Goal: Transaction & Acquisition: Purchase product/service

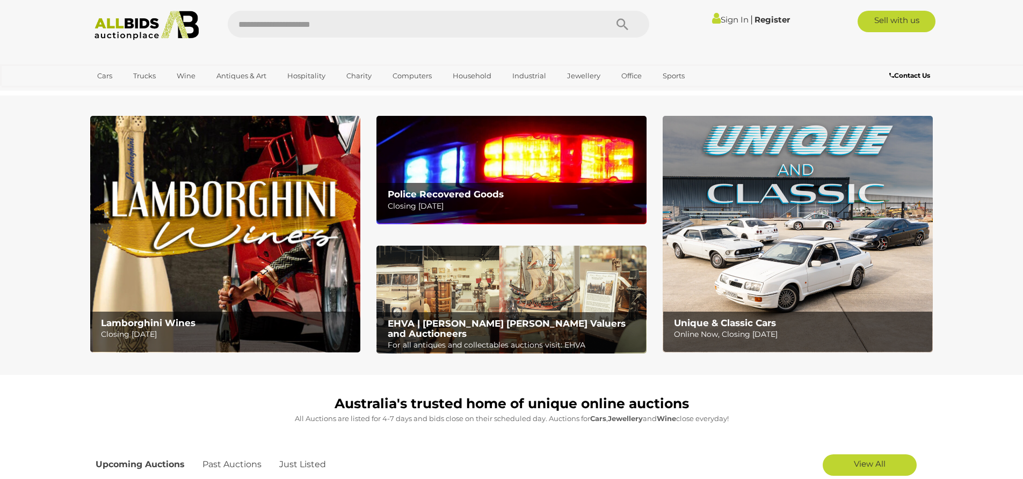
click at [722, 23] on link "Sign In" at bounding box center [730, 19] width 37 height 10
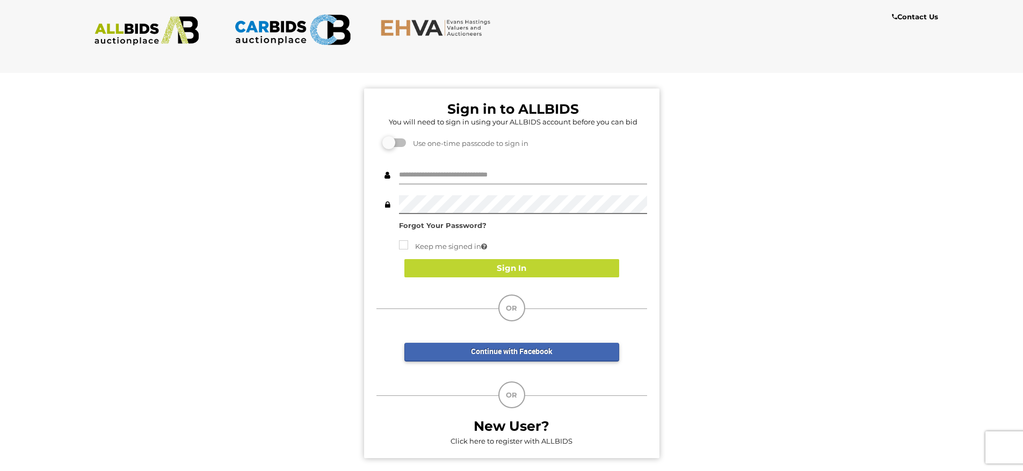
click at [423, 168] on input "text" at bounding box center [523, 175] width 248 height 19
type input "**********"
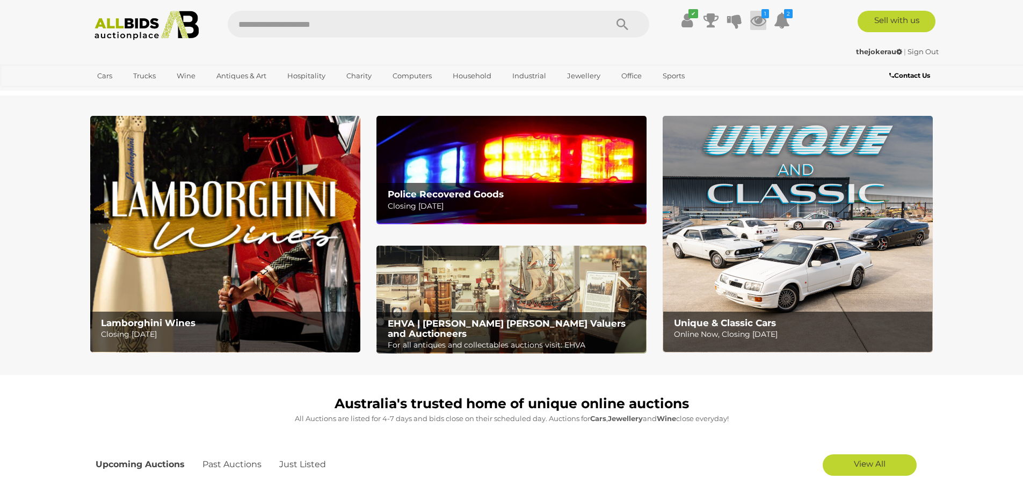
click at [755, 21] on icon at bounding box center [758, 20] width 16 height 19
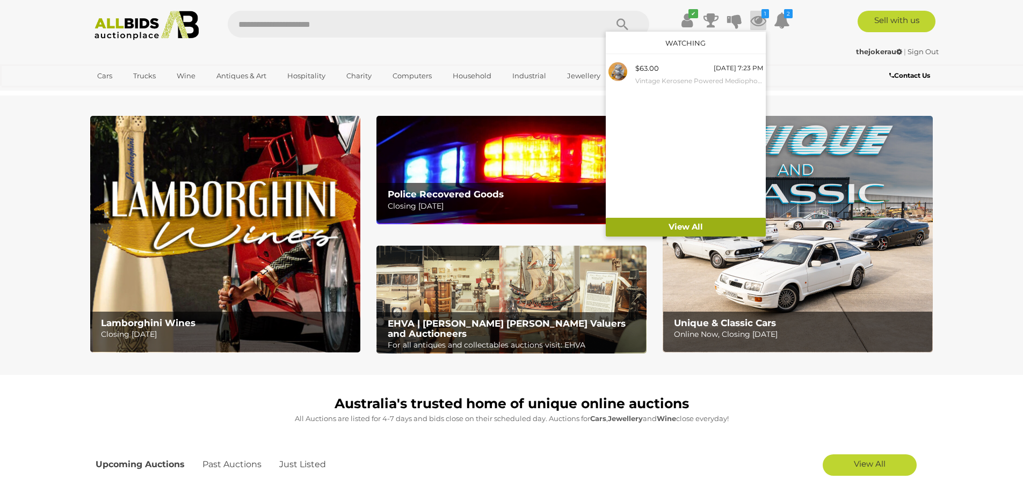
click at [675, 230] on link "View All" at bounding box center [686, 227] width 160 height 19
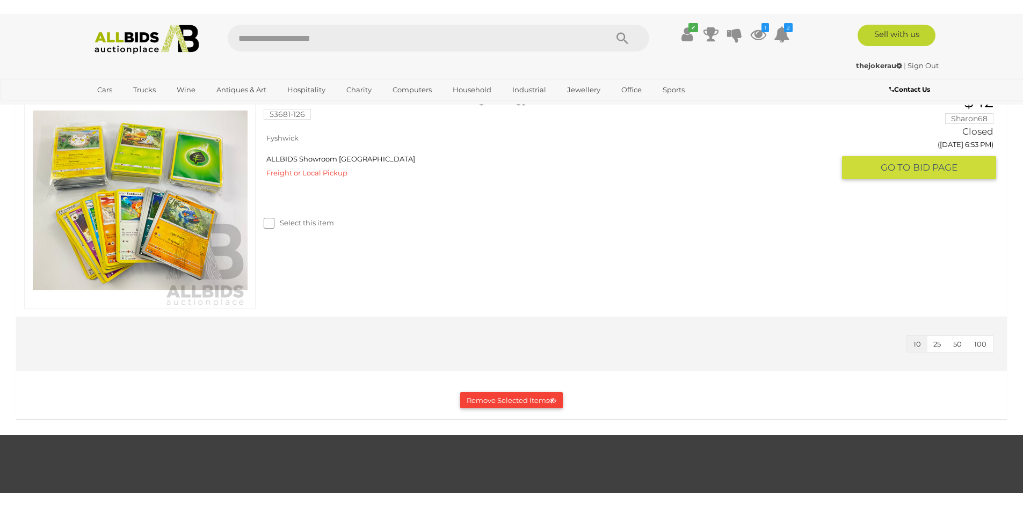
scroll to position [483, 0]
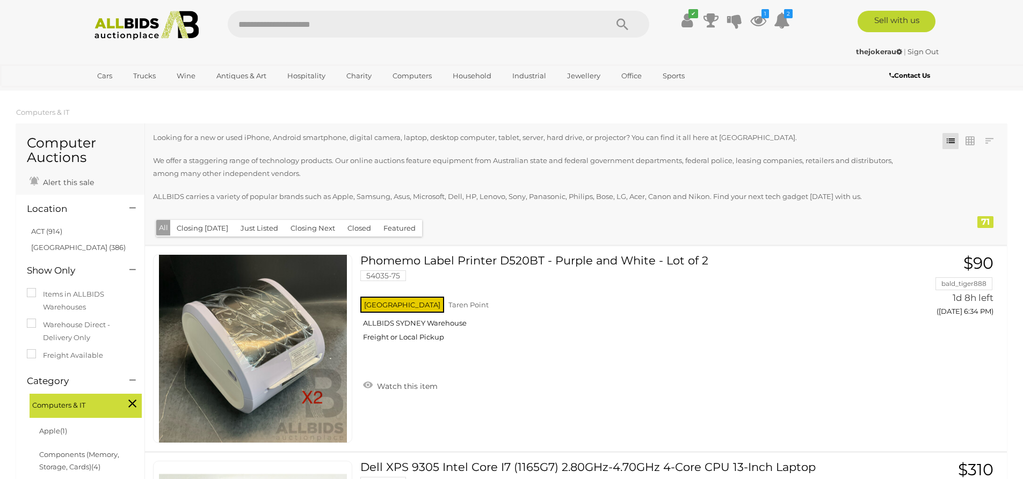
click at [65, 357] on label "Freight Available" at bounding box center [65, 356] width 76 height 12
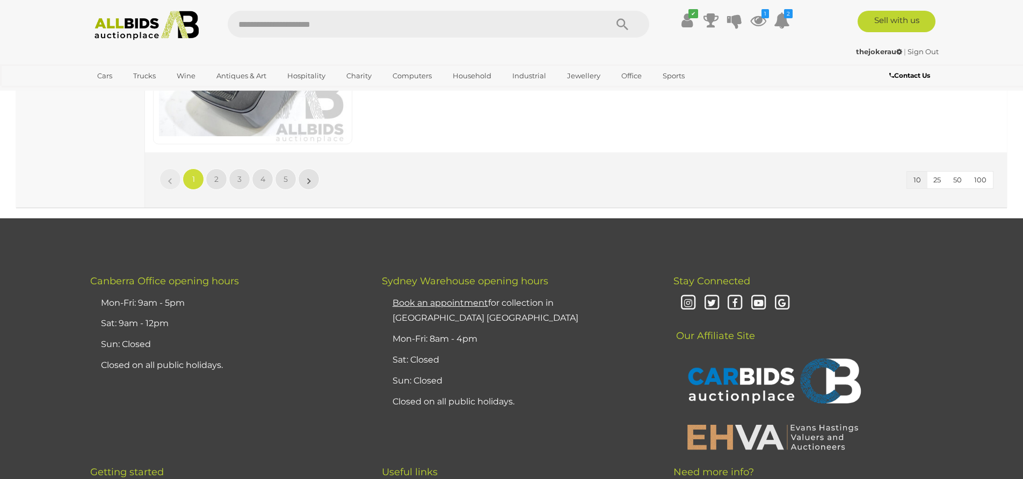
scroll to position [1987, 0]
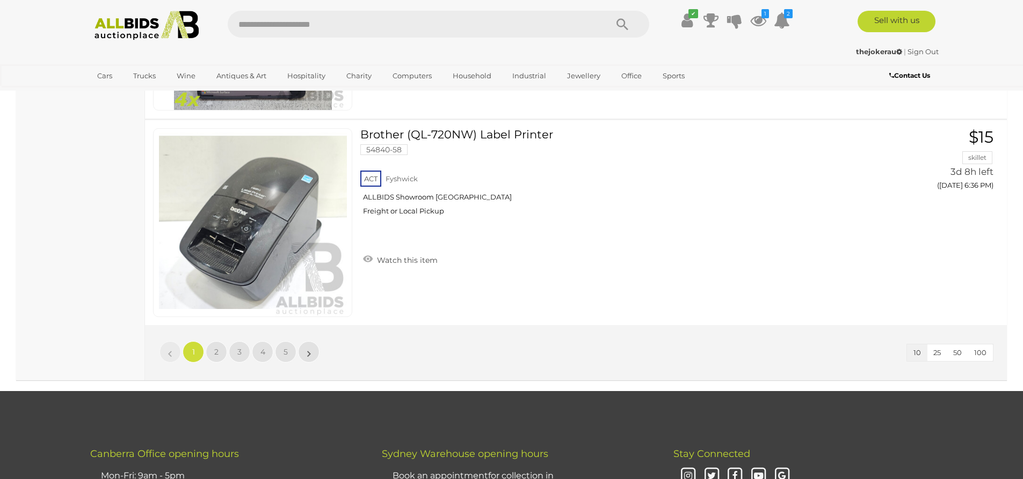
click at [987, 356] on button "100" at bounding box center [979, 353] width 25 height 17
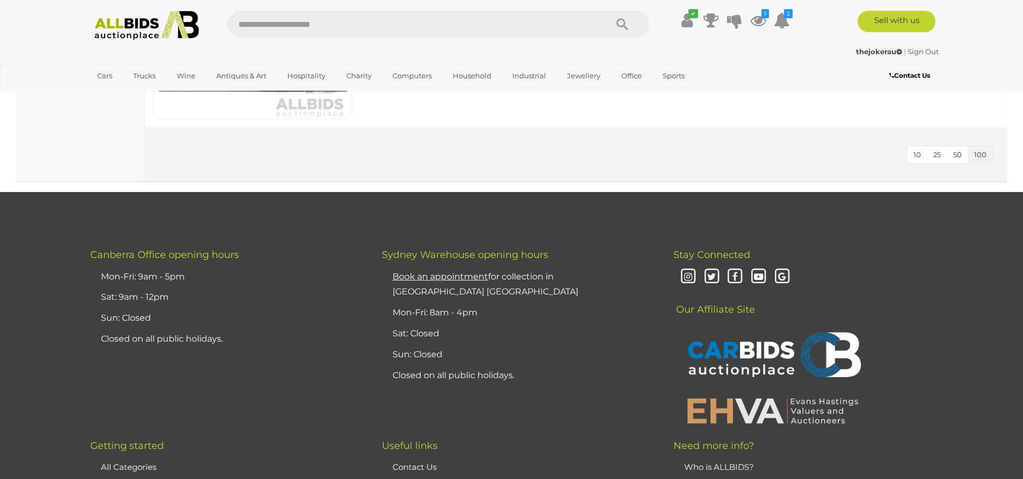
scroll to position [9855, 0]
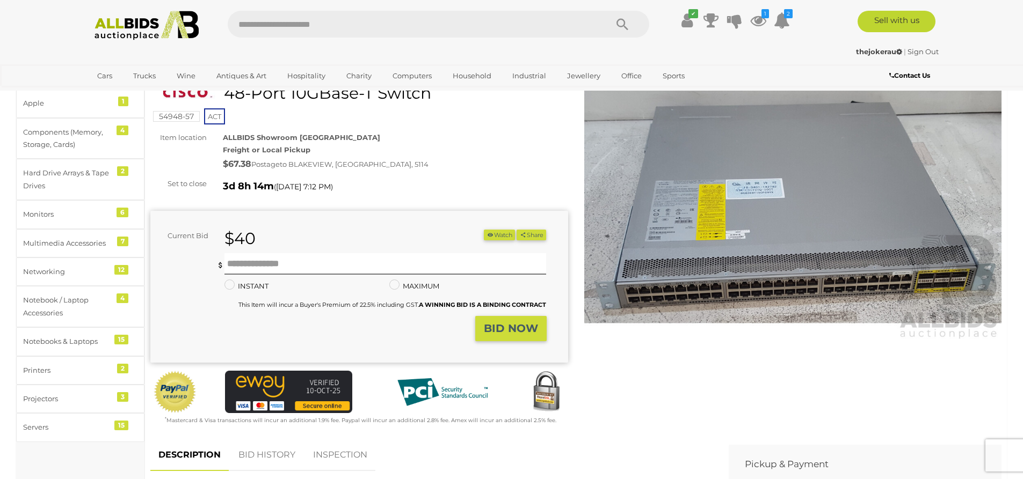
scroll to position [54, 0]
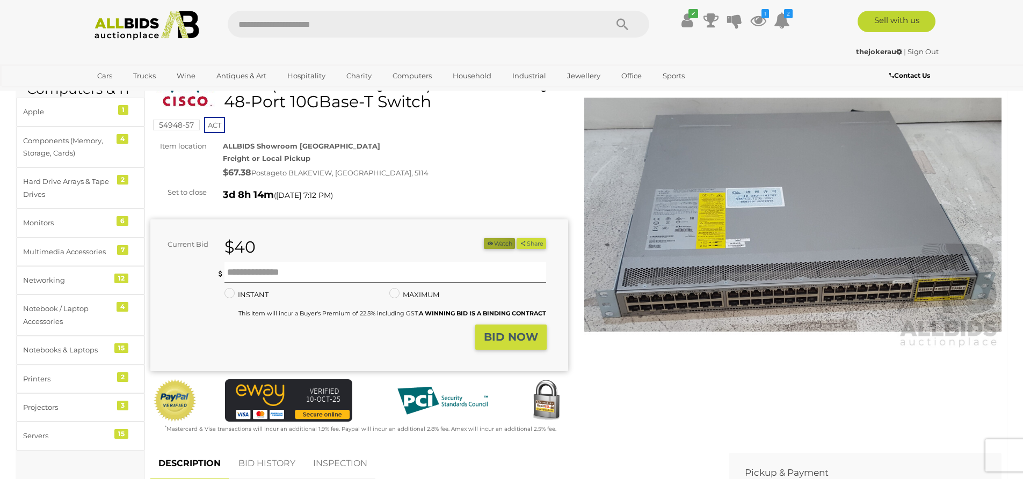
click at [486, 244] on icon "button" at bounding box center [490, 244] width 8 height 6
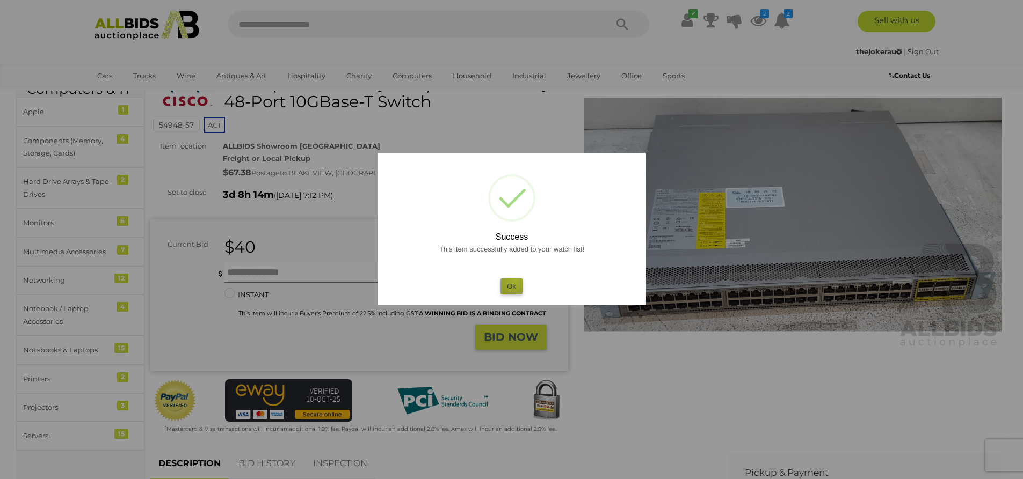
click at [515, 280] on button "Ok" at bounding box center [511, 287] width 22 height 16
